Goal: Information Seeking & Learning: Find specific fact

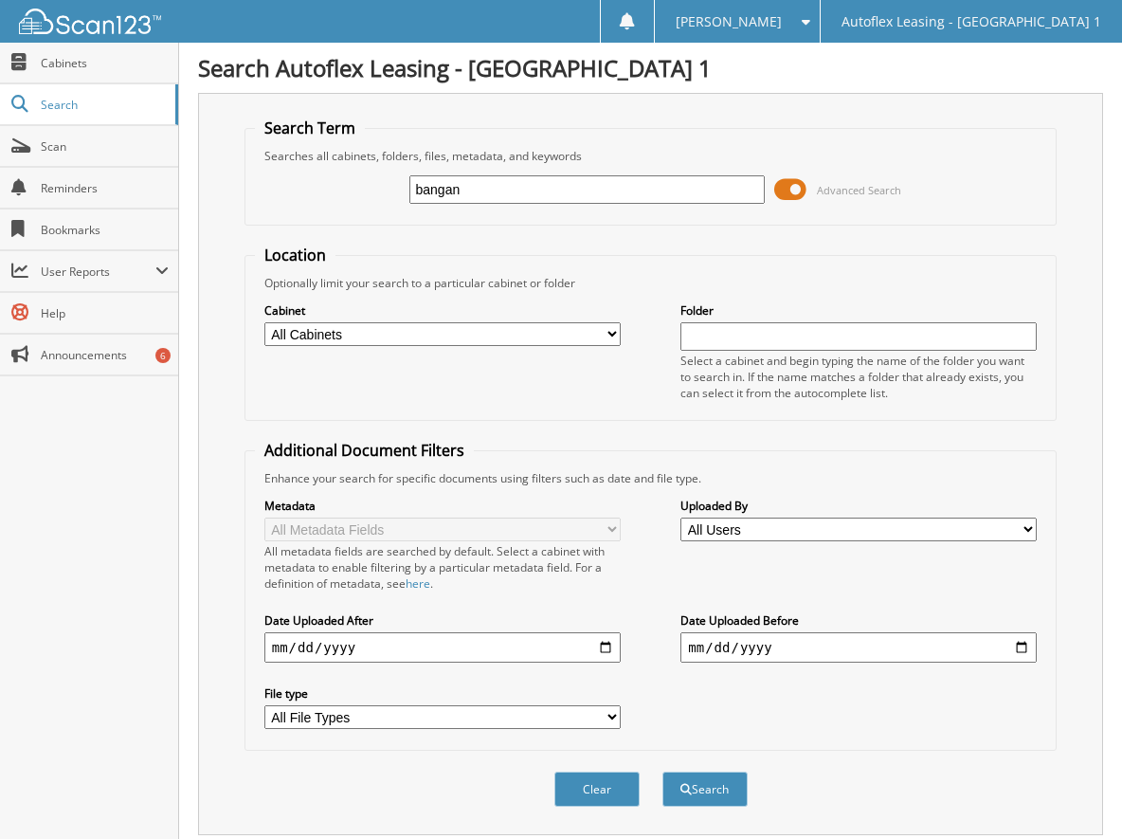
type input "bangan"
click at [663, 772] on button "Search" at bounding box center [705, 789] width 85 height 35
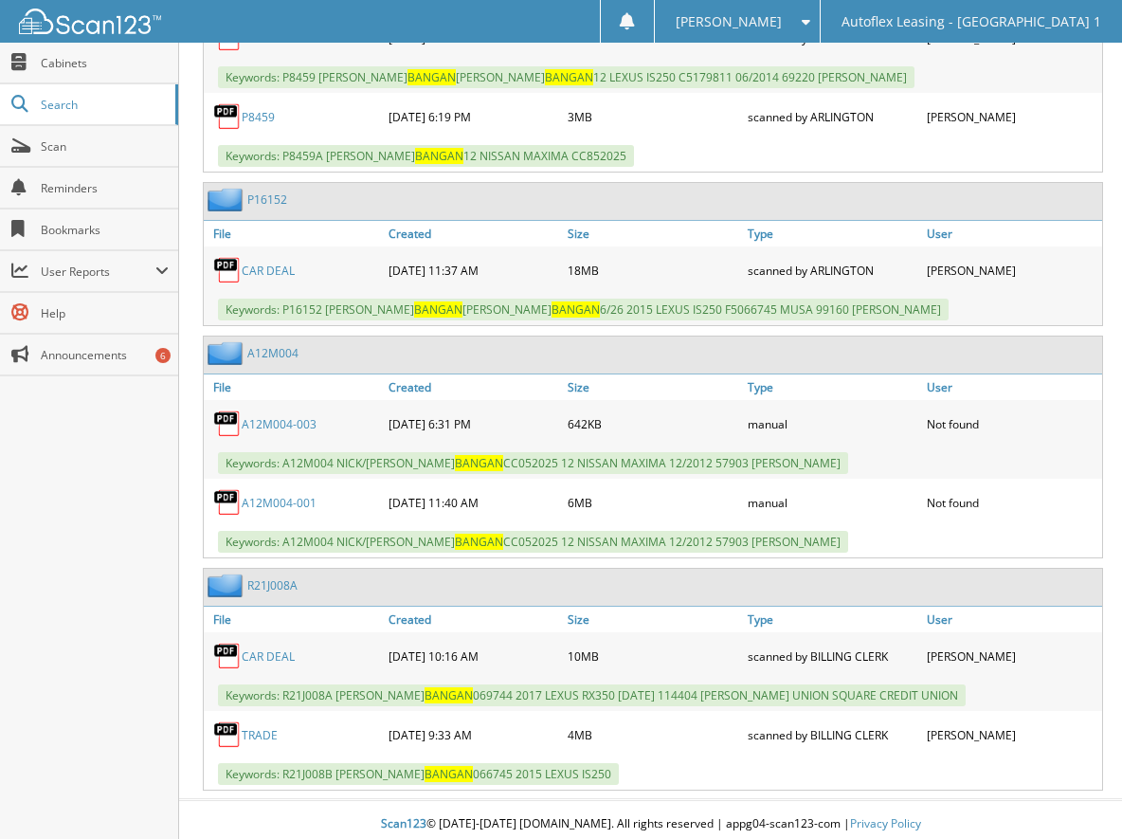
scroll to position [1055, 0]
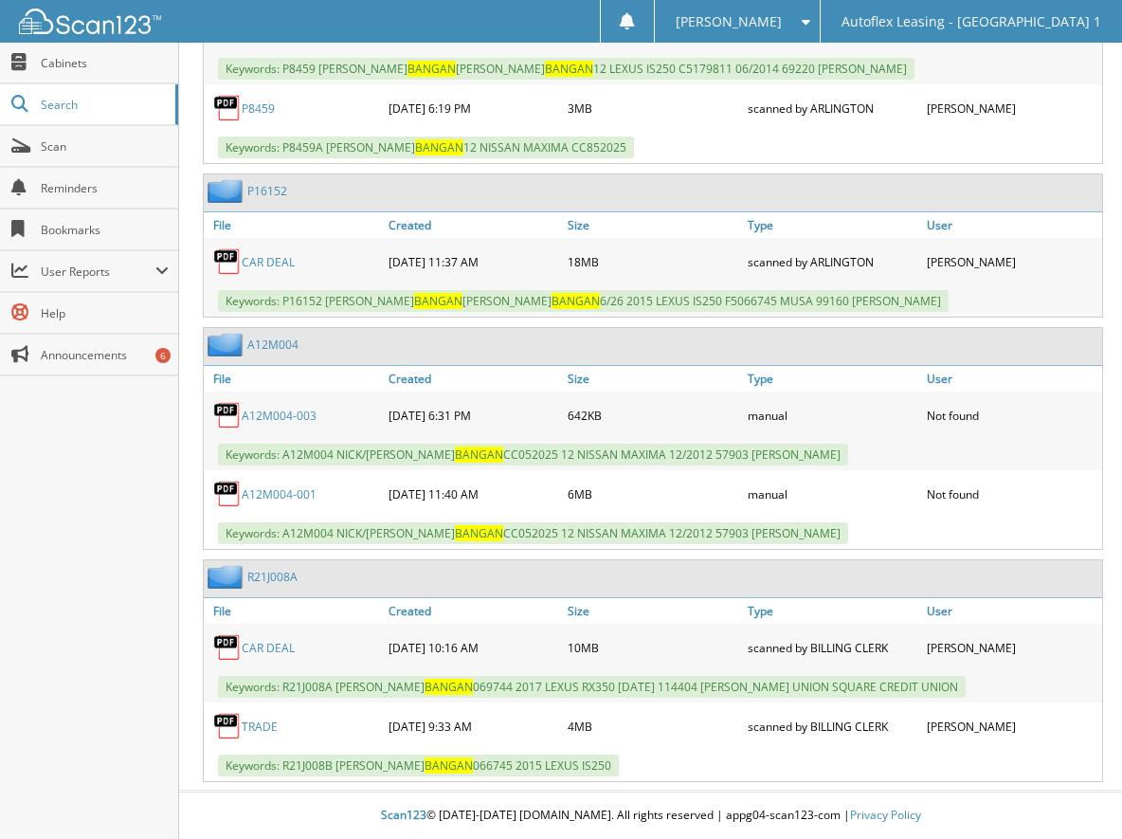
click at [277, 646] on link "CAR DEAL" at bounding box center [268, 648] width 53 height 16
